Goal: Answer question/provide support: Share knowledge or assist other users

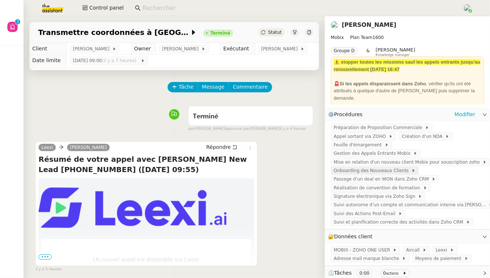
click at [367, 167] on span "Onboarding des Nouveaux Clients" at bounding box center [373, 170] width 78 height 7
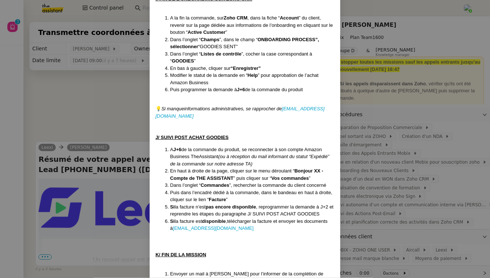
scroll to position [1967, 0]
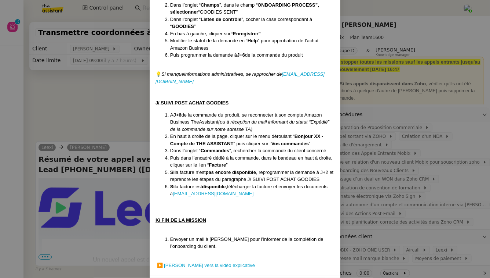
click at [422, 174] on nz-modal-container "Créée le : [DATE] MAJ le : [DATE] Contexte Lorsqu’un prospect signe un premier …" at bounding box center [245, 139] width 490 height 278
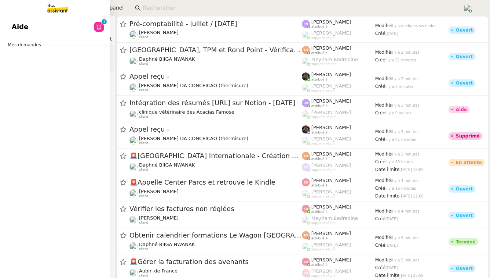
click at [26, 27] on link "Aide 0 1 2 3 4 5 6 7 8 9" at bounding box center [55, 26] width 110 height 17
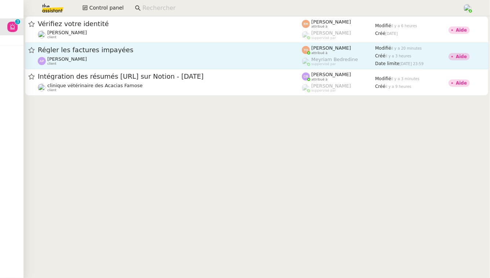
click at [168, 55] on div "Régler les factures impayées Ashley Poniatowski client" at bounding box center [170, 56] width 264 height 20
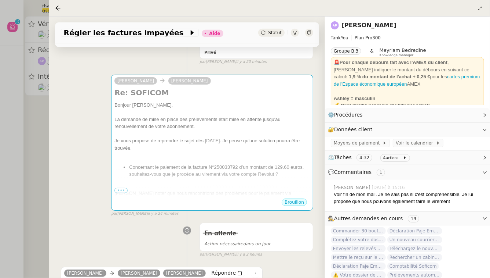
scroll to position [191, 0]
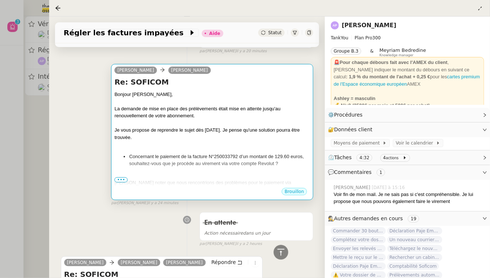
click at [122, 177] on span "•••" at bounding box center [121, 179] width 13 height 5
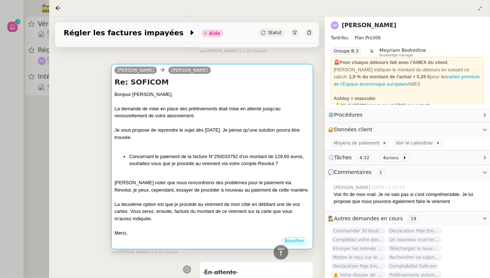
click at [36, 161] on div at bounding box center [245, 139] width 490 height 278
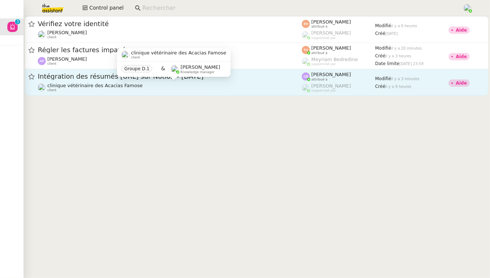
click at [144, 85] on div "clinique vétérinaire des Acacias Famose client" at bounding box center [170, 88] width 264 height 10
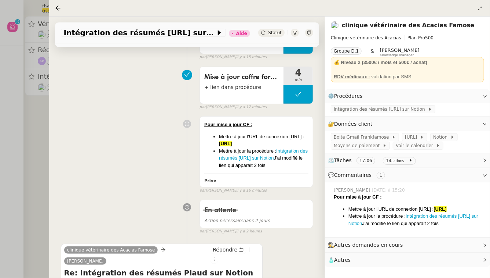
scroll to position [139, 0]
click at [31, 140] on div at bounding box center [245, 139] width 490 height 278
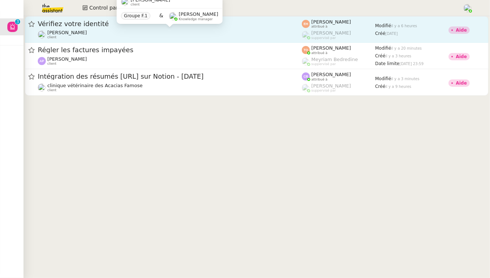
click at [100, 31] on div "Céline MAS client" at bounding box center [170, 35] width 264 height 10
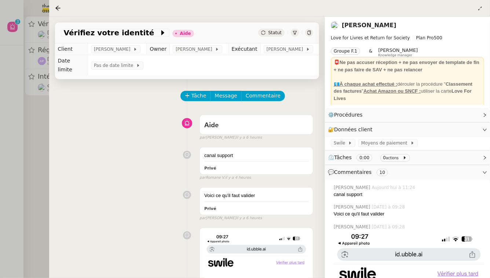
click at [29, 167] on div at bounding box center [245, 139] width 490 height 278
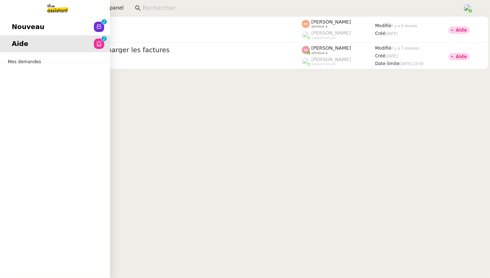
click at [10, 26] on link "Nouveau 0 1 2 3 4 5 6 7 8 9" at bounding box center [55, 26] width 110 height 17
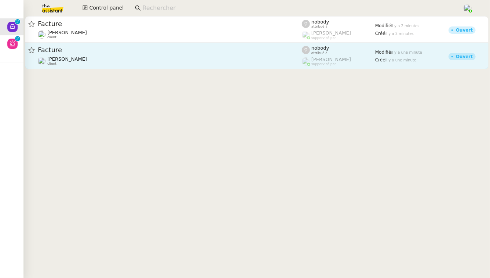
click at [143, 46] on div "Facture" at bounding box center [170, 50] width 264 height 9
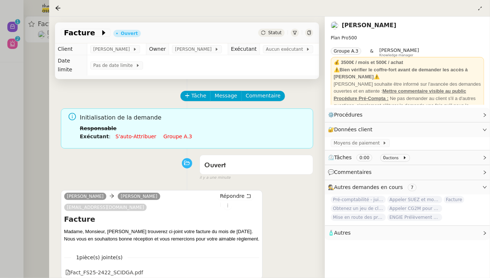
click at [33, 132] on div at bounding box center [245, 139] width 490 height 278
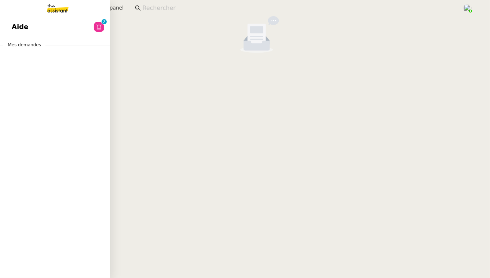
click at [15, 26] on span "Aide" at bounding box center [20, 26] width 17 height 11
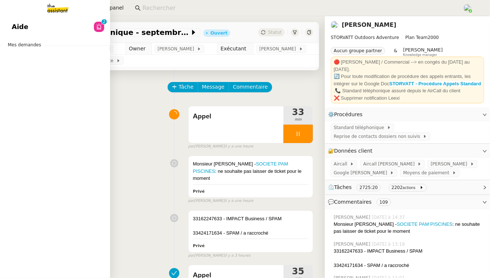
click at [10, 33] on link "Aide 0 1 2 3 4 5 6 7 8 9" at bounding box center [55, 26] width 110 height 17
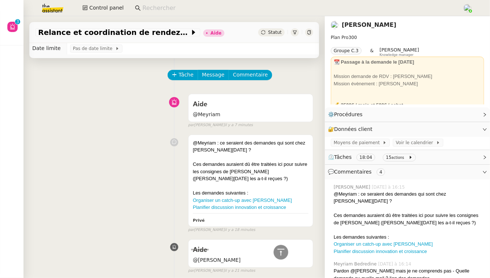
scroll to position [10, 0]
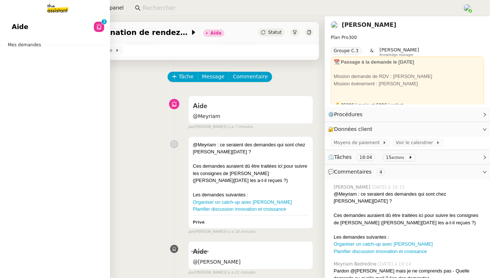
click at [19, 25] on span "Aide" at bounding box center [20, 26] width 17 height 11
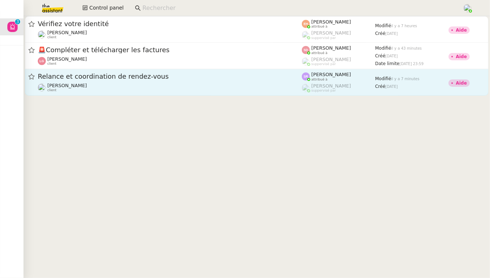
click at [188, 75] on span "Relance et coordination de rendez-vous" at bounding box center [170, 76] width 264 height 7
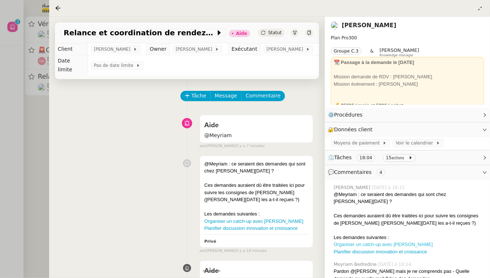
click at [344, 241] on link "Organiser un catch-up avec Anne-Laure" at bounding box center [383, 244] width 99 height 6
click at [233, 226] on link "Planifier discussion innovation et croissance" at bounding box center [250, 228] width 93 height 6
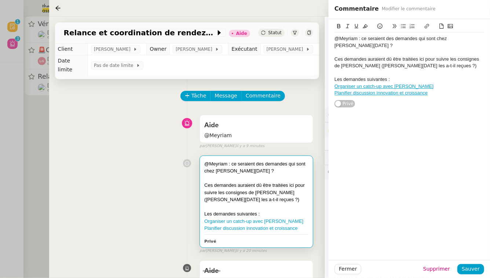
click at [144, 163] on div "@Meyriam : ce seraient des demandes qui sont chez Jean-Noel ? Ces demandes aura…" at bounding box center [187, 203] width 253 height 102
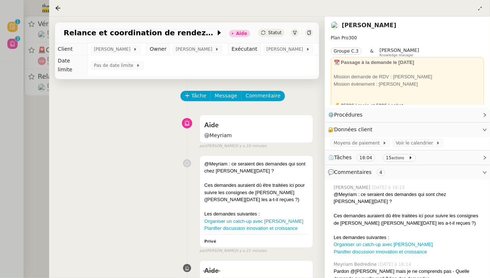
click at [43, 144] on div at bounding box center [245, 139] width 490 height 278
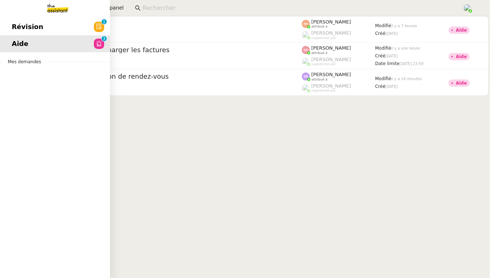
click at [15, 29] on span "Révision" at bounding box center [28, 26] width 32 height 11
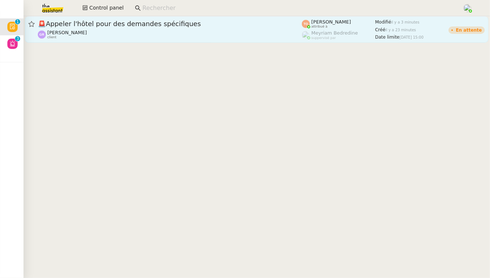
click at [162, 28] on div "🚨 Appeler l'hôtel pour des demandes spécifiques" at bounding box center [170, 23] width 264 height 9
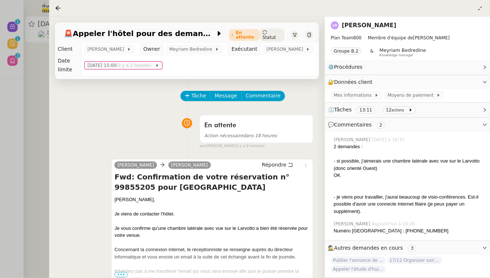
click at [12, 106] on div at bounding box center [245, 139] width 490 height 278
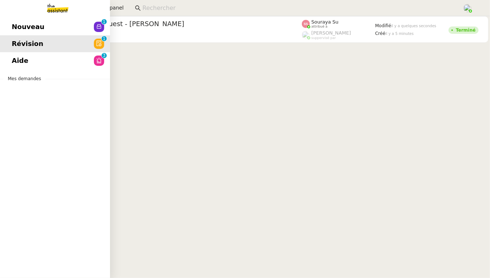
click at [61, 57] on link "Aide 0 1 2 3 4 5 6 7 8 9" at bounding box center [55, 60] width 110 height 17
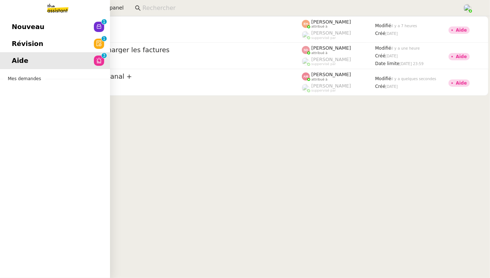
click at [17, 19] on link "Nouveau 0 1 2 3 4 5 6 7 8 9" at bounding box center [55, 26] width 110 height 17
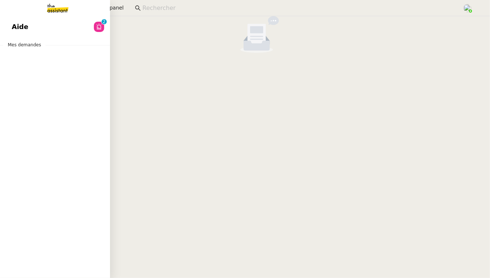
click at [20, 30] on span "Aide" at bounding box center [20, 26] width 17 height 11
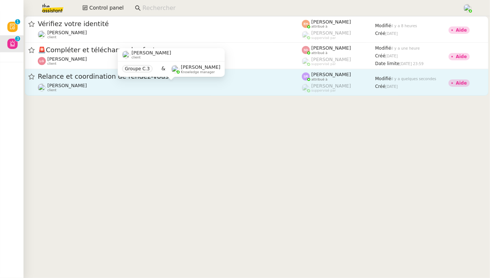
click at [145, 83] on div "Maurice N'Diaye client" at bounding box center [170, 88] width 264 height 10
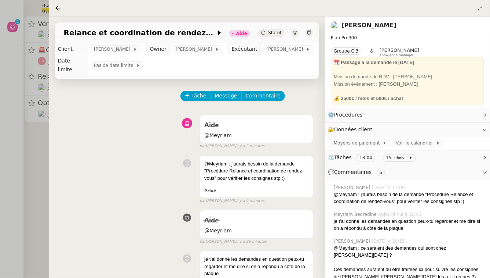
click at [8, 153] on div at bounding box center [245, 139] width 490 height 278
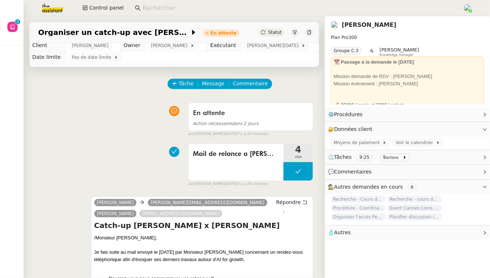
scroll to position [3, 0]
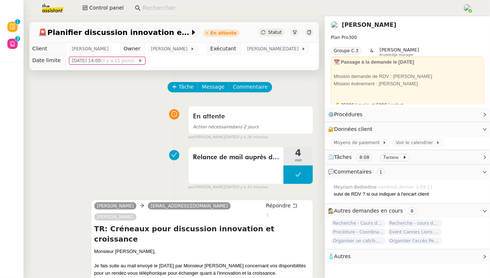
scroll to position [25, 0]
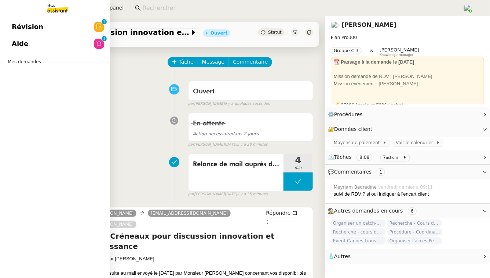
click at [21, 31] on span "Révision" at bounding box center [28, 26] width 32 height 11
